Goal: Task Accomplishment & Management: Complete application form

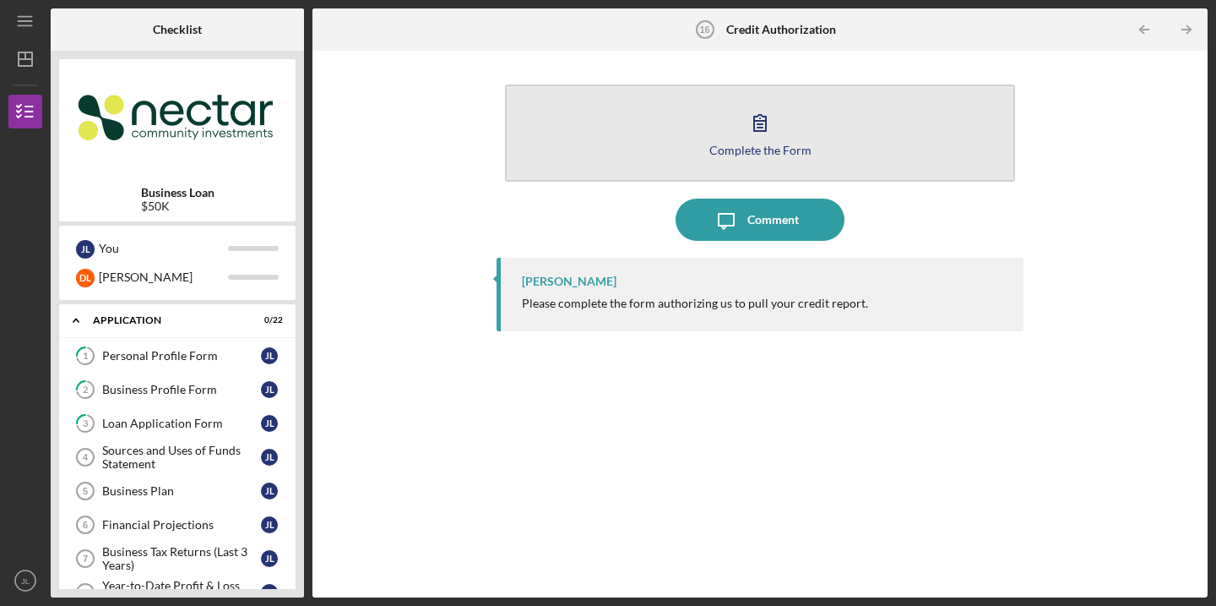
click at [763, 160] on button "Complete the Form Form" at bounding box center [760, 132] width 510 height 97
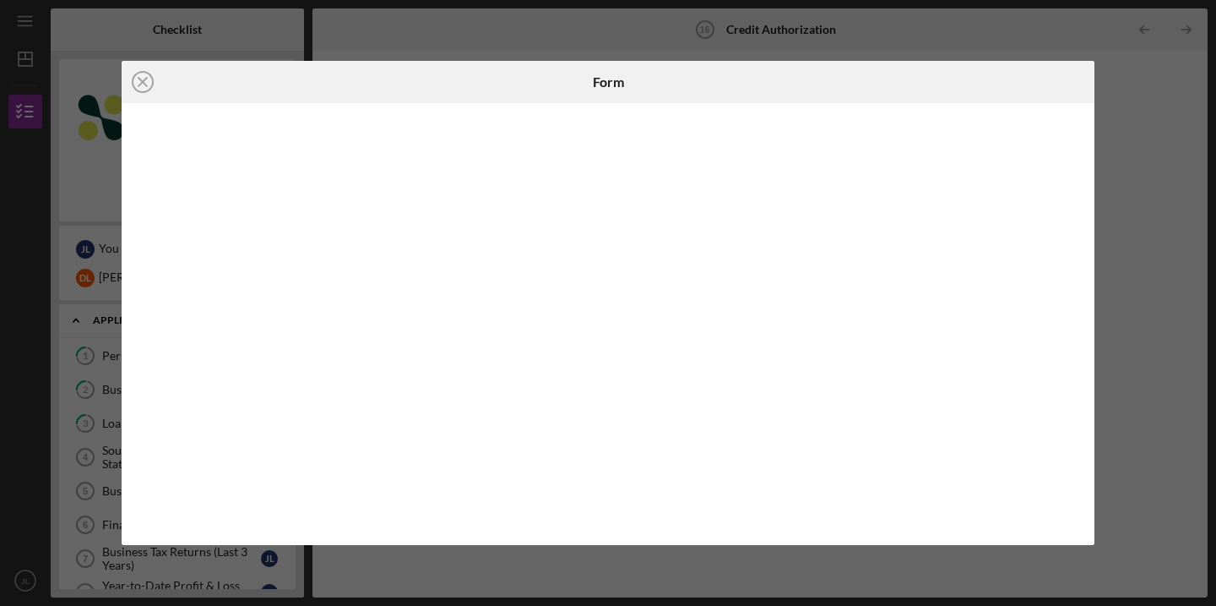
click at [1107, 263] on div "Icon/Close Form" at bounding box center [608, 303] width 1216 height 606
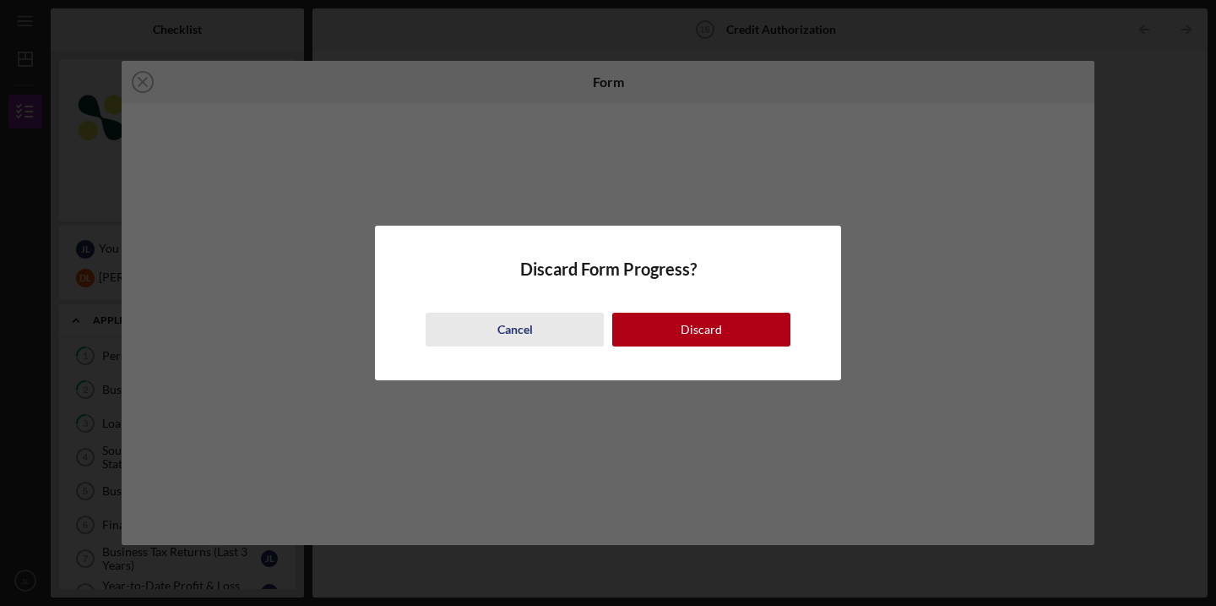
click at [501, 332] on div "Cancel" at bounding box center [514, 329] width 35 height 34
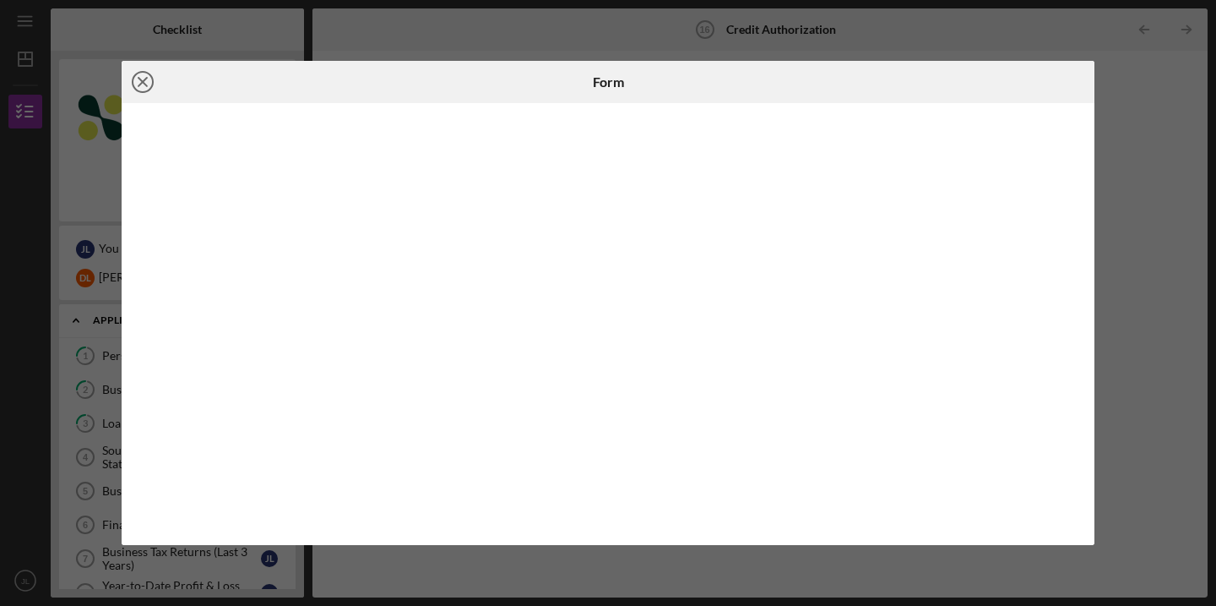
click at [146, 80] on icon "Icon/Close" at bounding box center [143, 82] width 42 height 42
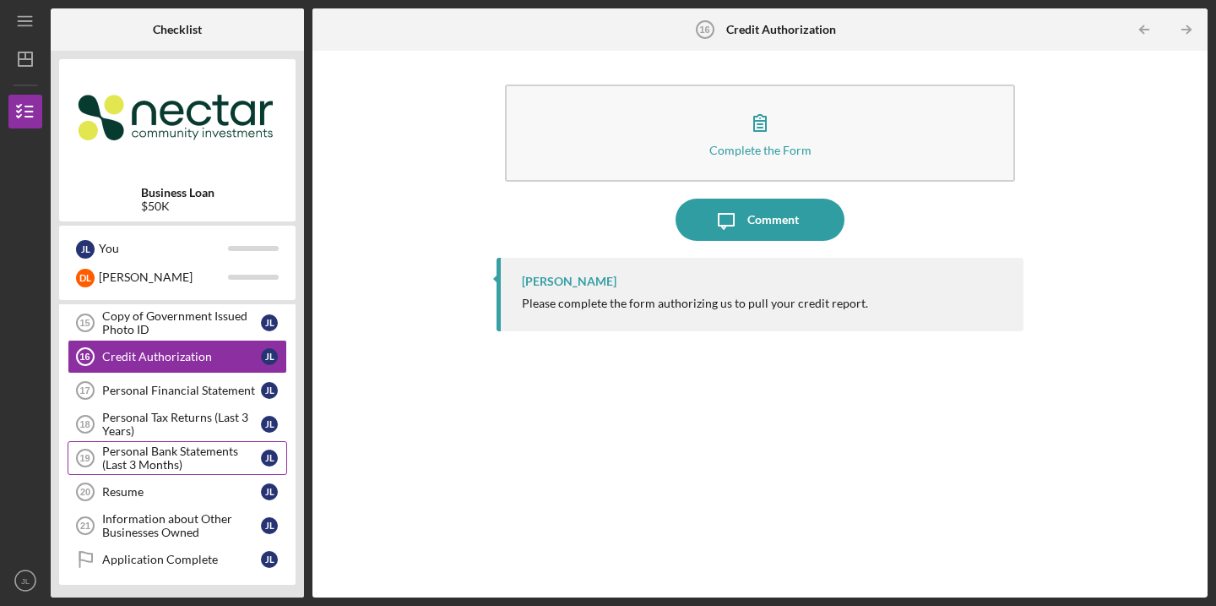
scroll to position [504, 0]
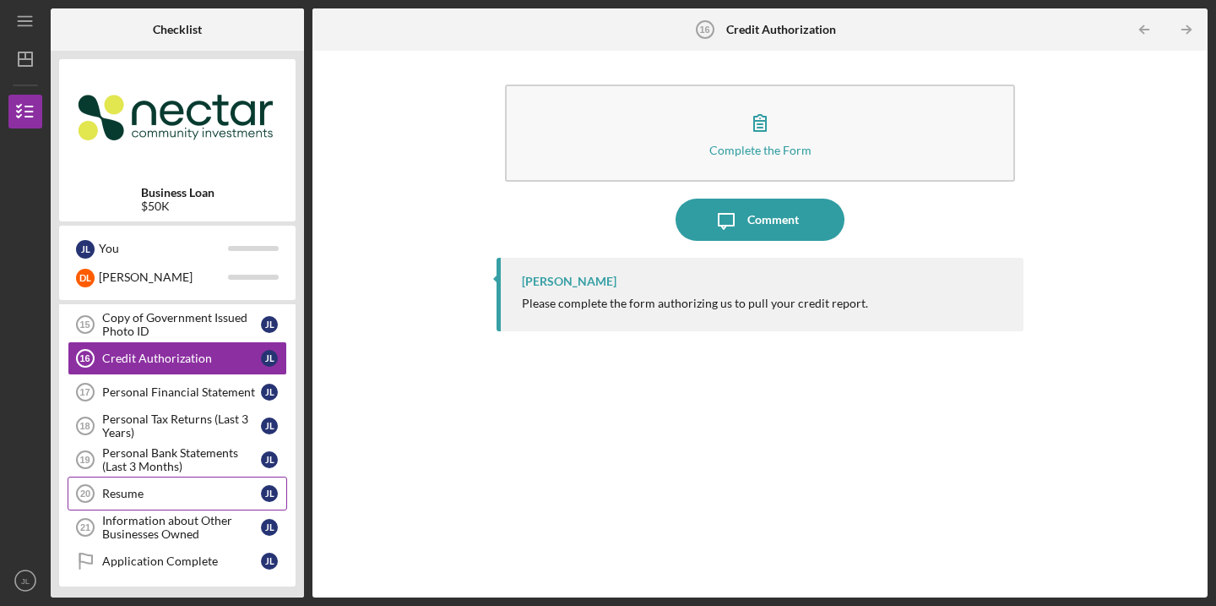
click at [210, 493] on div "Resume" at bounding box center [181, 493] width 159 height 14
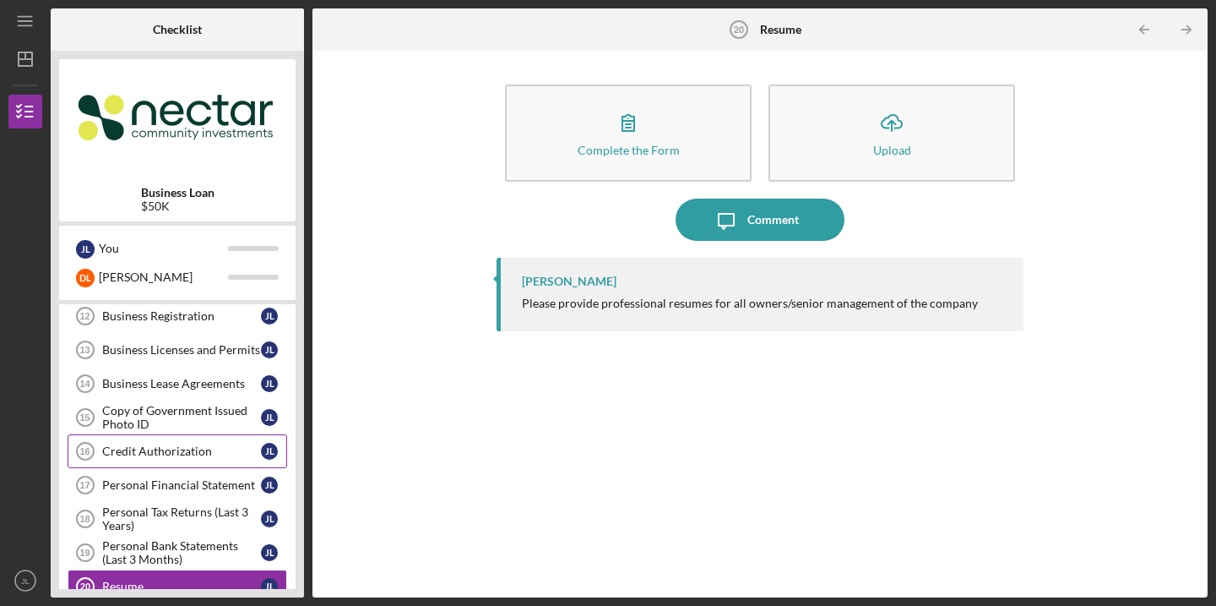
scroll to position [424, 0]
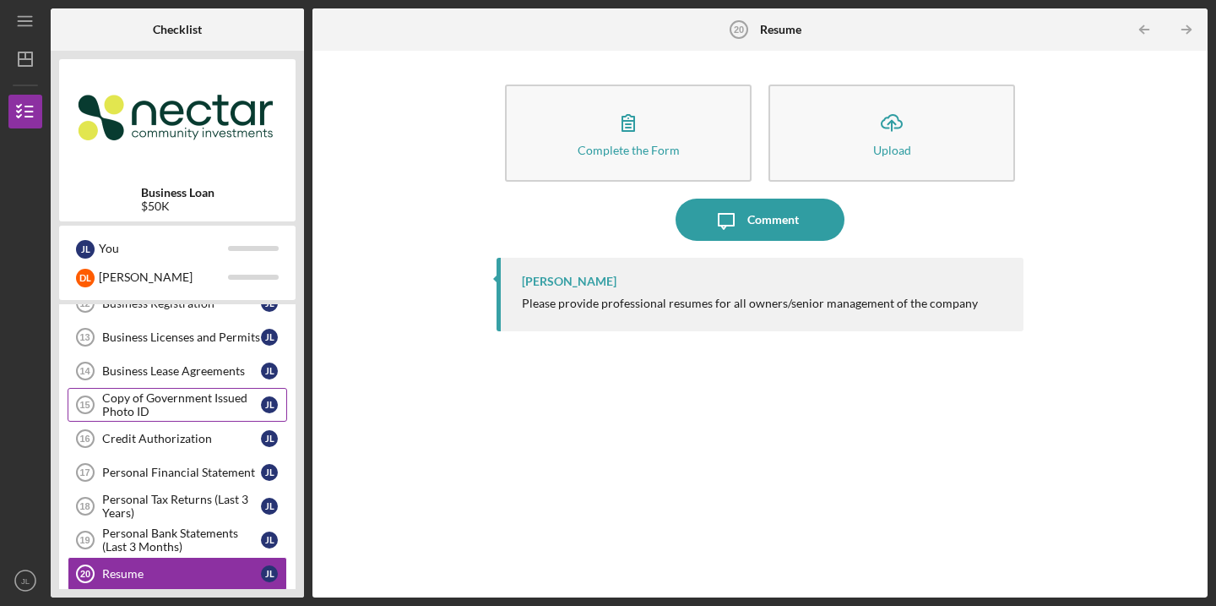
click at [197, 399] on div "Copy of Government Issued Photo ID" at bounding box center [181, 404] width 159 height 27
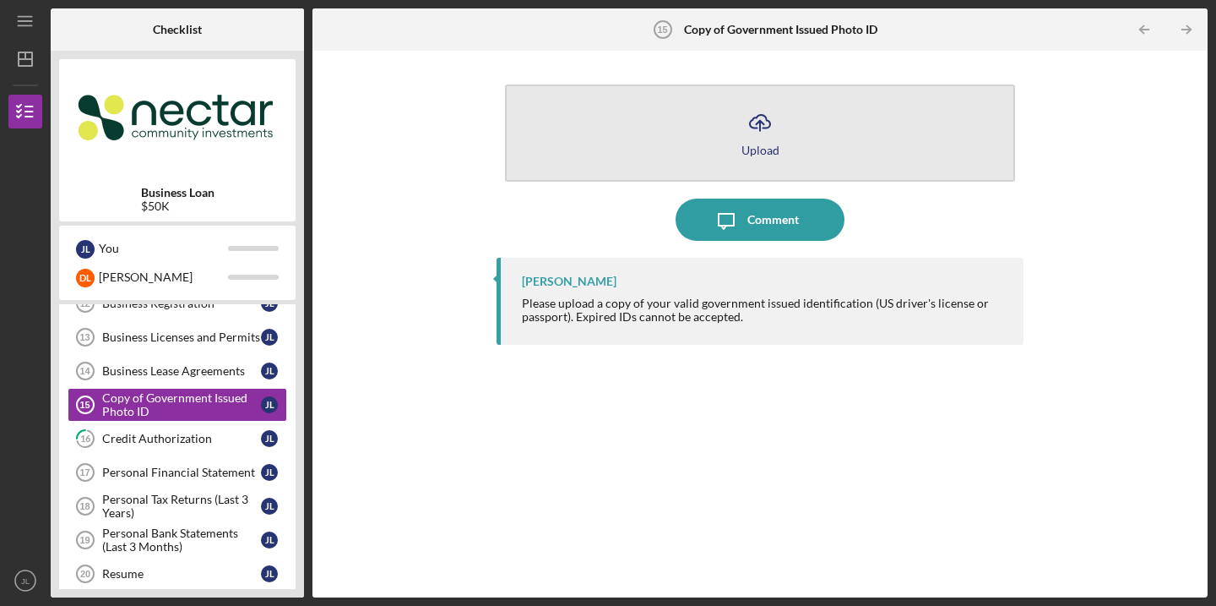
click at [803, 146] on button "Icon/Upload Upload" at bounding box center [760, 132] width 510 height 97
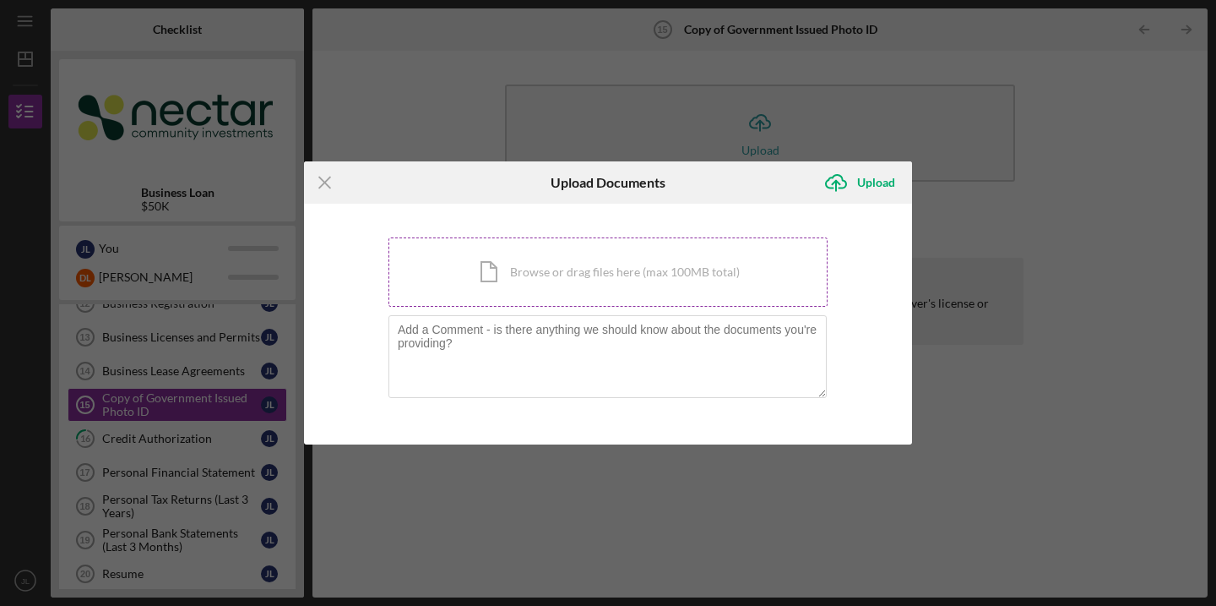
click at [649, 273] on div "Icon/Document Browse or drag files here (max 100MB total) Tap to choose files o…" at bounding box center [607, 271] width 439 height 69
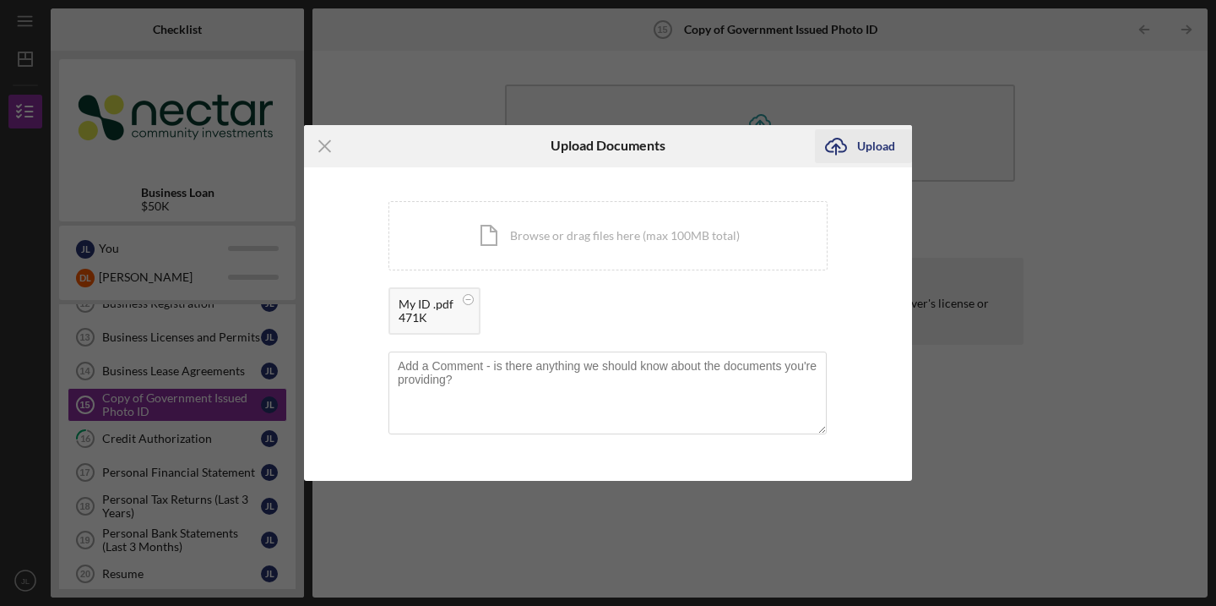
click at [864, 160] on div "Upload" at bounding box center [876, 146] width 38 height 34
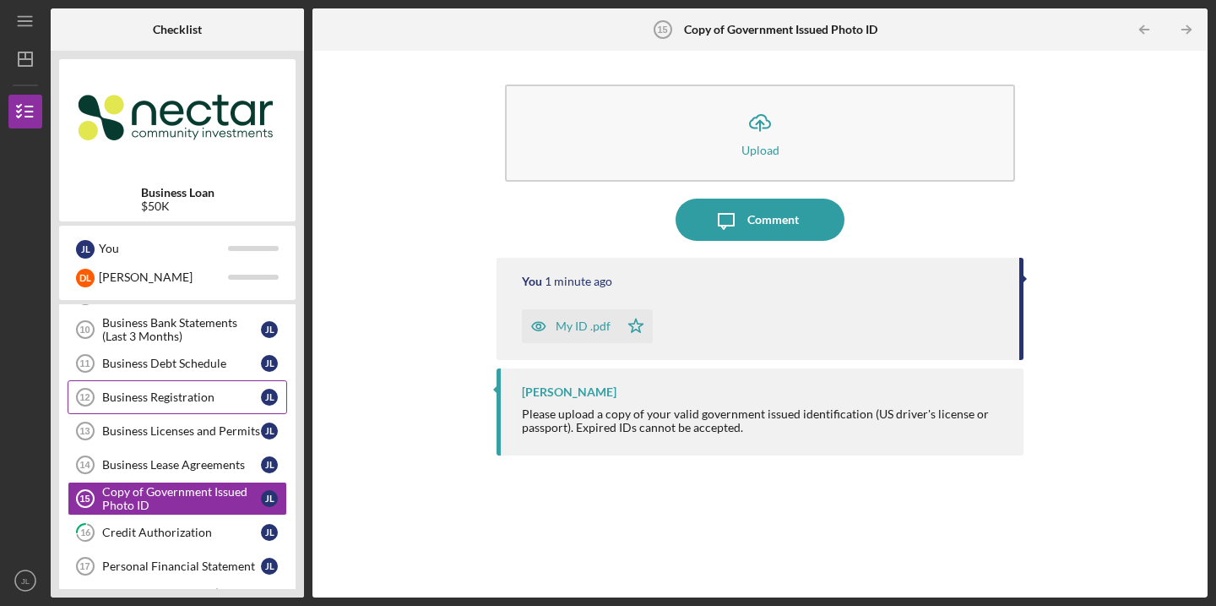
scroll to position [320, 0]
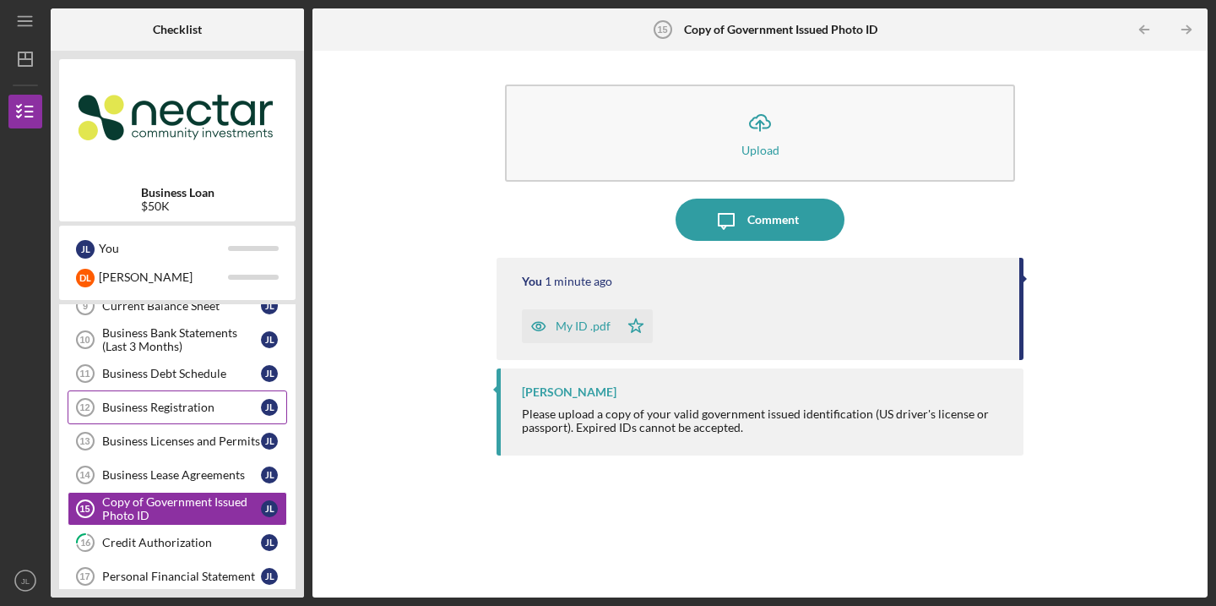
click at [232, 407] on div "Business Registration" at bounding box center [181, 407] width 159 height 14
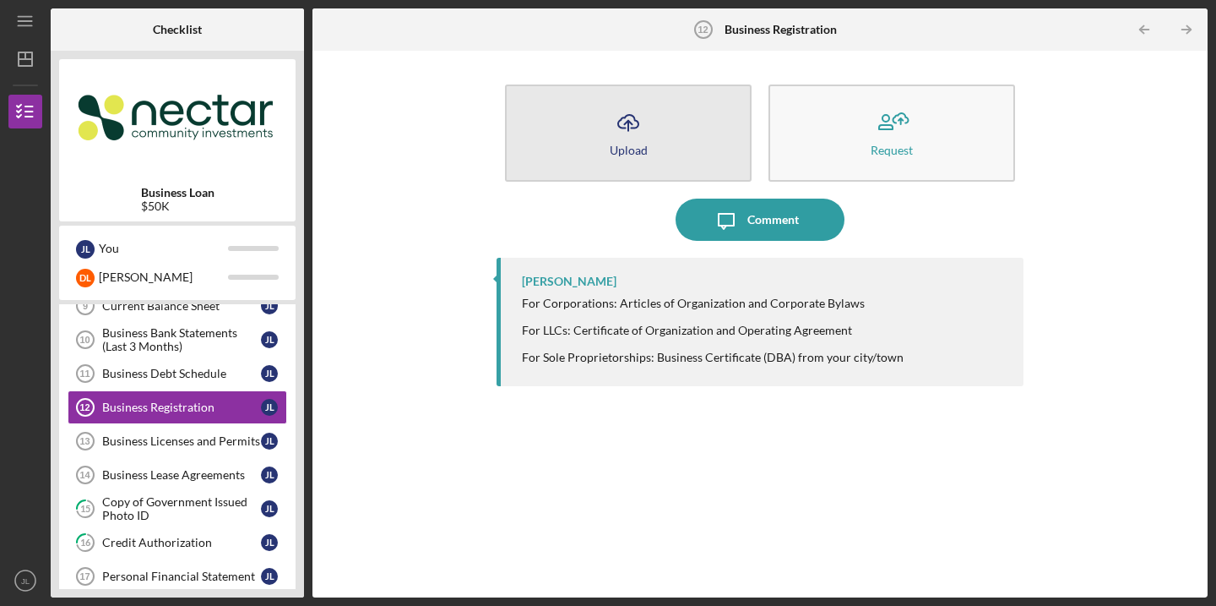
click at [668, 140] on button "Icon/Upload Upload" at bounding box center [628, 132] width 247 height 97
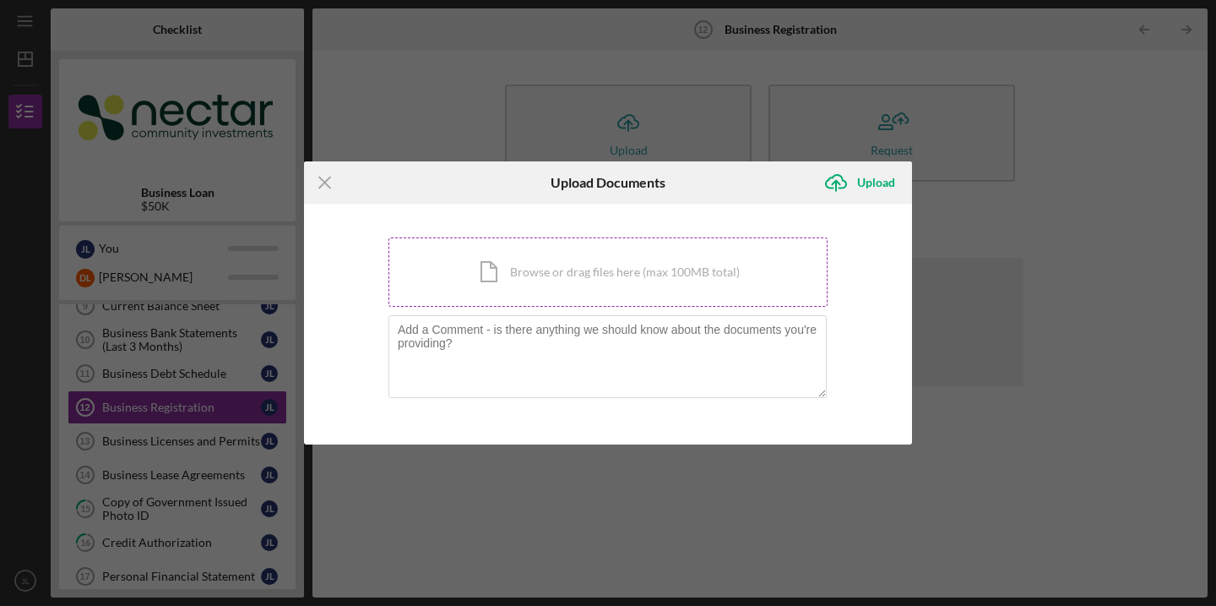
click at [592, 282] on div "Icon/Document Browse or drag files here (max 100MB total) Tap to choose files o…" at bounding box center [607, 271] width 439 height 69
click at [329, 184] on icon "Icon/Menu Close" at bounding box center [325, 182] width 42 height 42
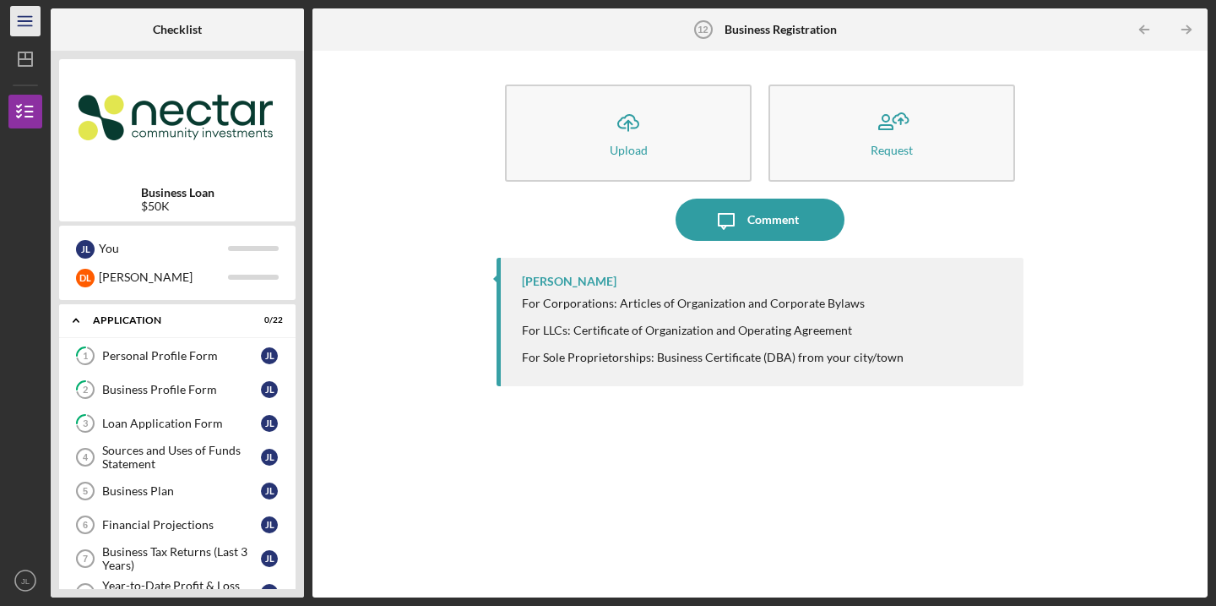
click at [28, 20] on icon "Icon/Menu" at bounding box center [26, 22] width 38 height 38
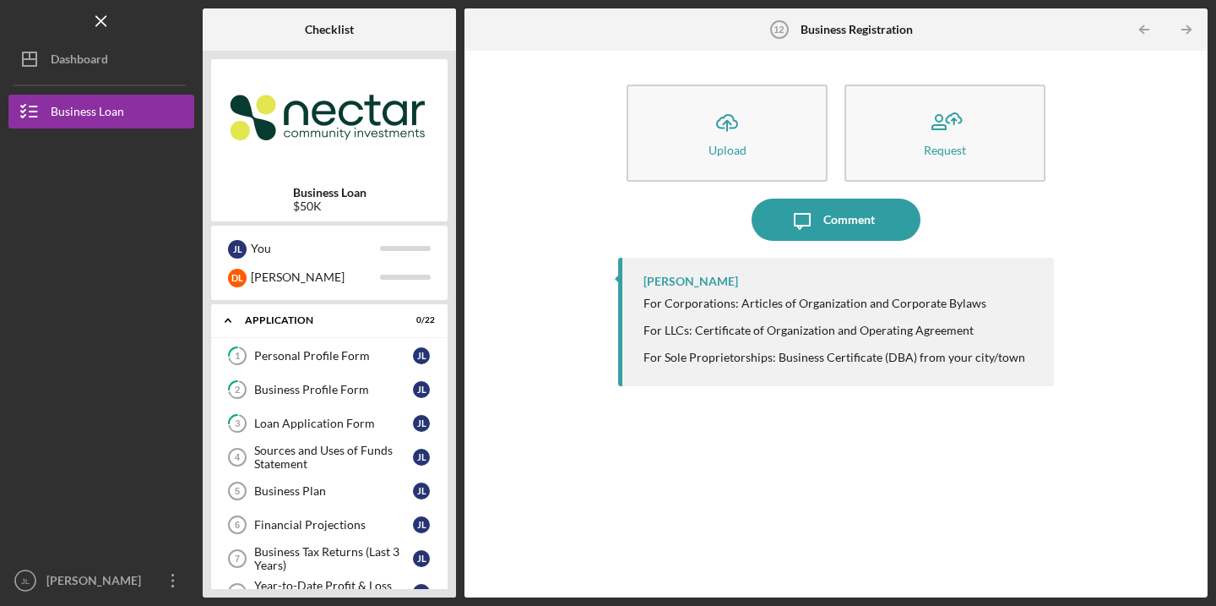
click at [399, 37] on div at bounding box center [414, 29] width 84 height 42
click at [112, 12] on icon "Icon/Menu Close" at bounding box center [102, 22] width 38 height 38
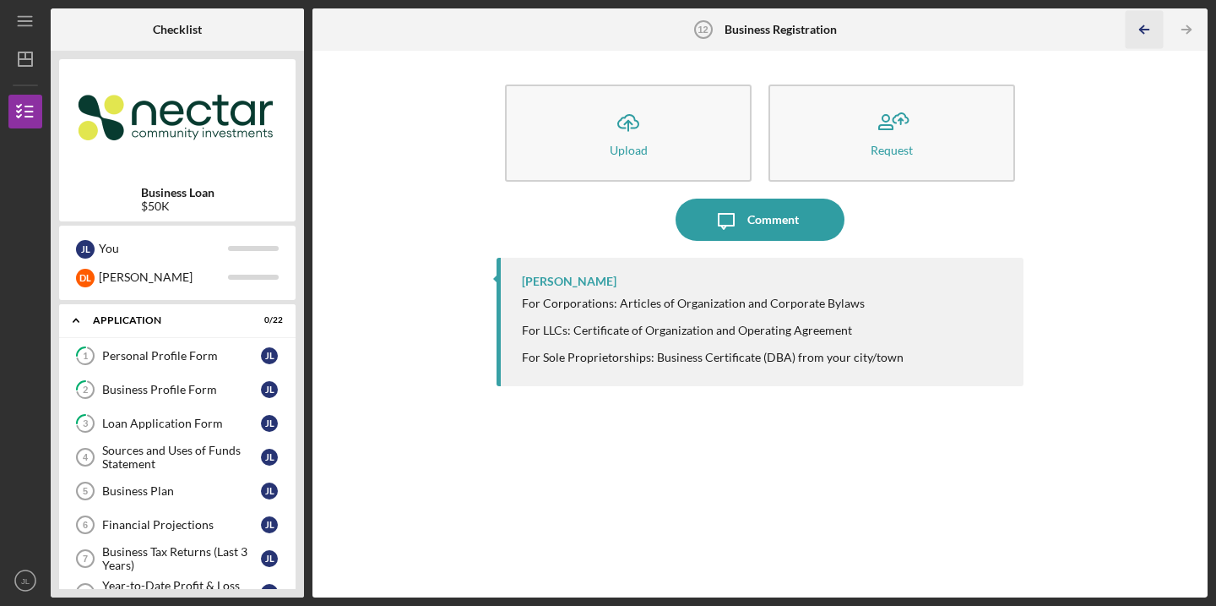
click at [1144, 32] on polyline "button" at bounding box center [1142, 30] width 4 height 8
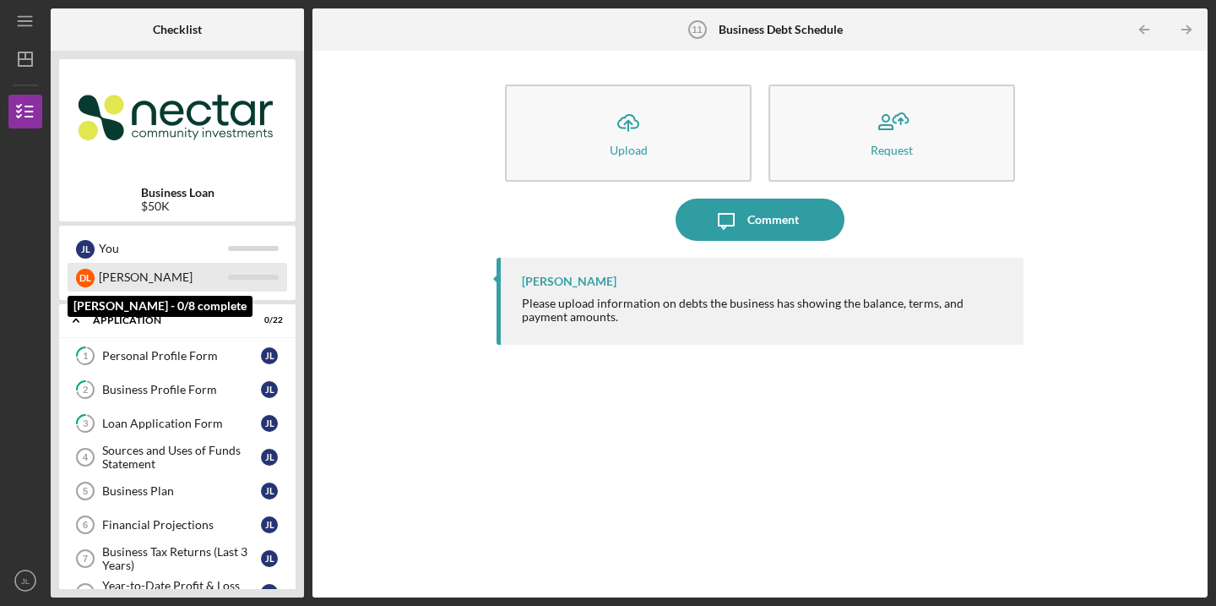
click at [242, 270] on div "D L Dieudonne" at bounding box center [178, 277] width 220 height 29
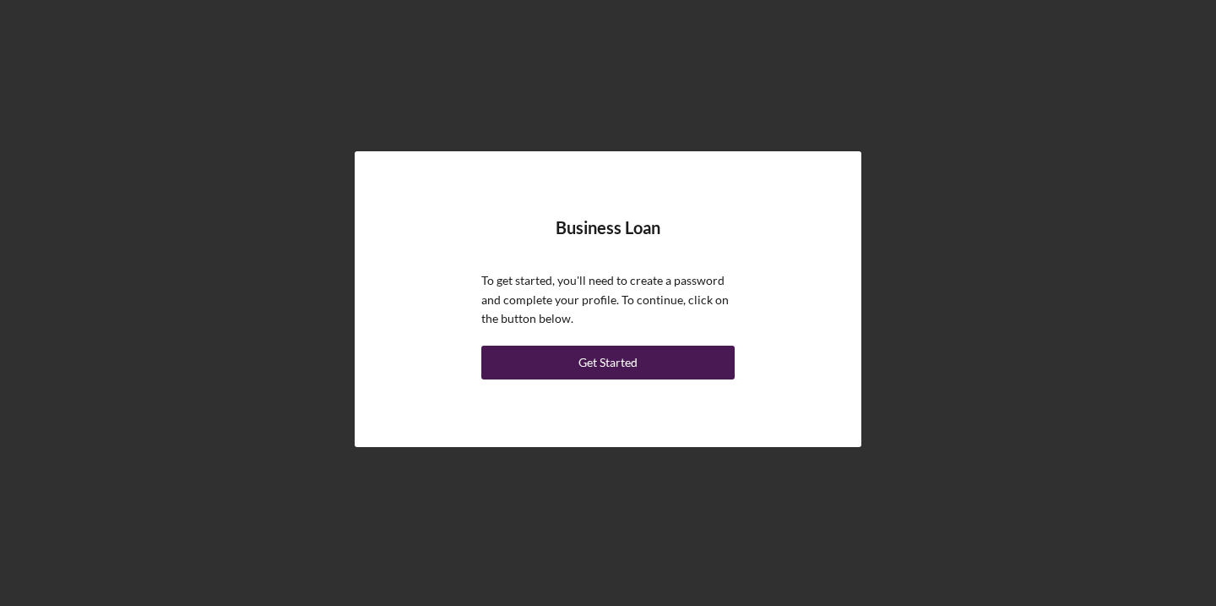
click at [663, 356] on button "Get Started" at bounding box center [607, 362] width 253 height 34
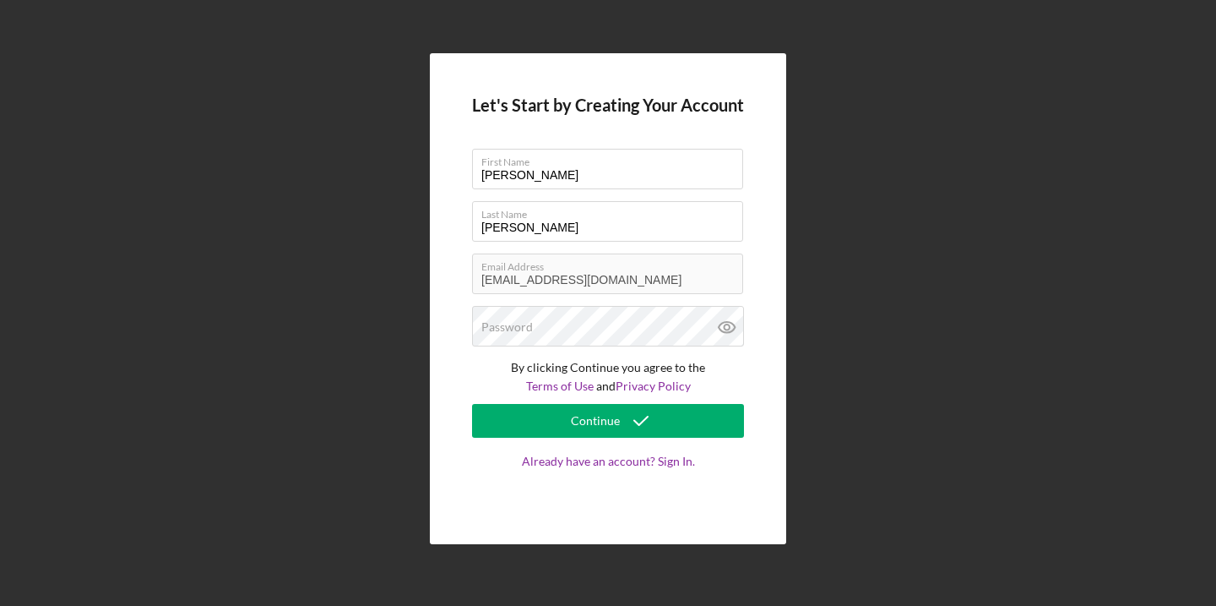
click at [617, 324] on div "Password" at bounding box center [608, 327] width 272 height 42
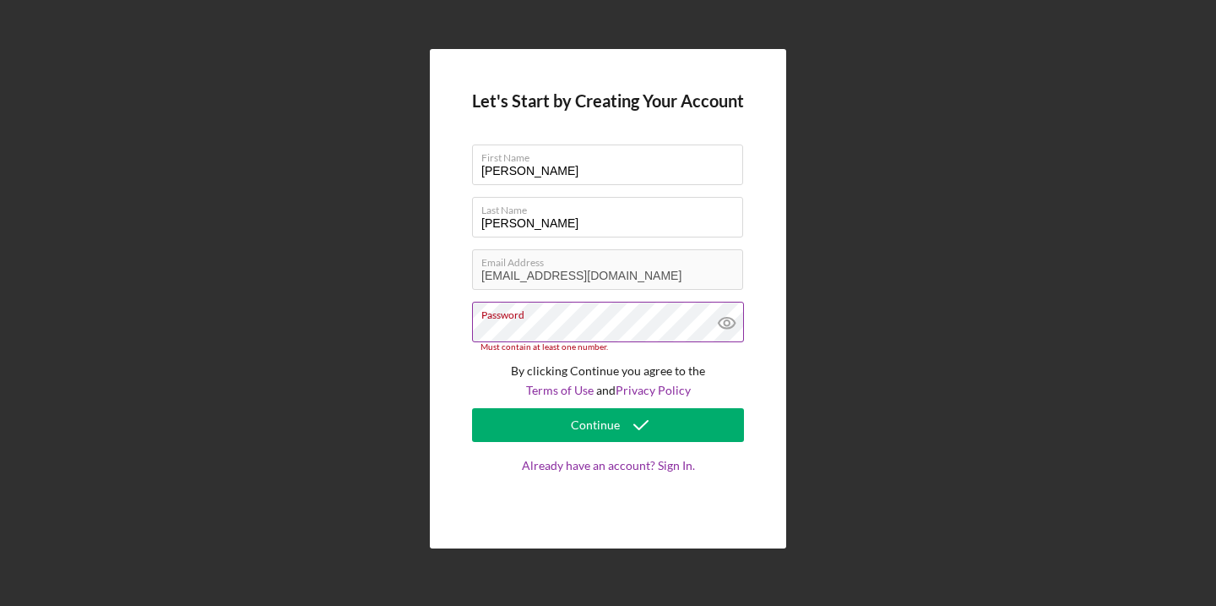
click at [723, 329] on icon at bounding box center [727, 323] width 42 height 42
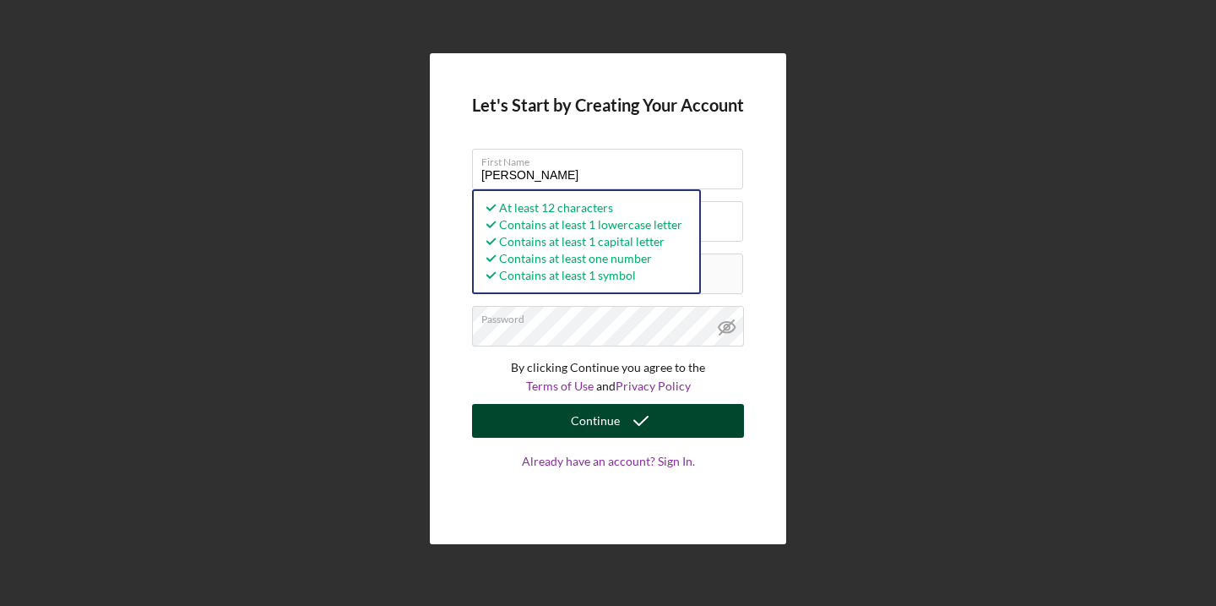
click at [672, 418] on button "Continue" at bounding box center [608, 421] width 272 height 34
